Goal: Navigation & Orientation: Go to known website

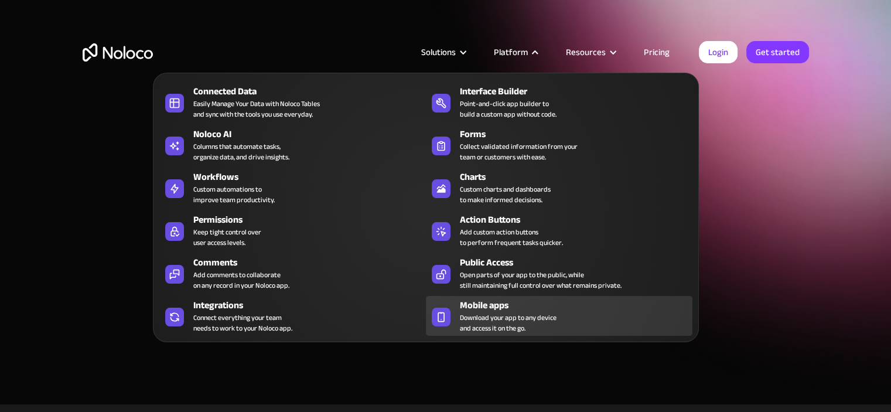
click at [499, 306] on div "Mobile apps" at bounding box center [579, 305] width 238 height 14
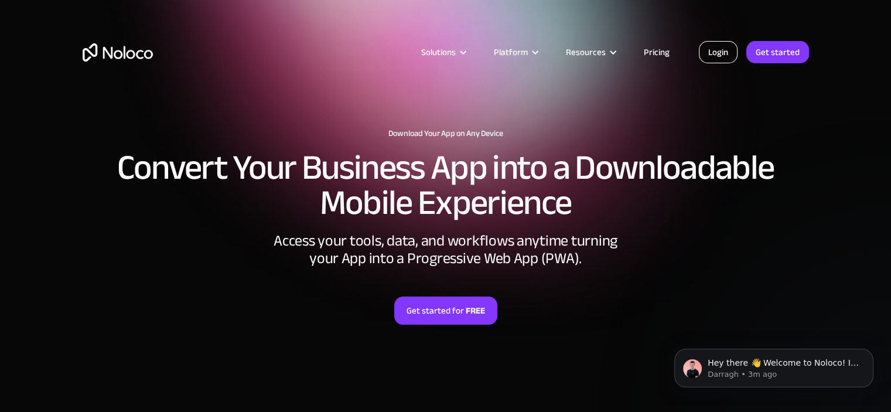
click at [713, 53] on link "Login" at bounding box center [718, 52] width 39 height 22
